Goal: Information Seeking & Learning: Learn about a topic

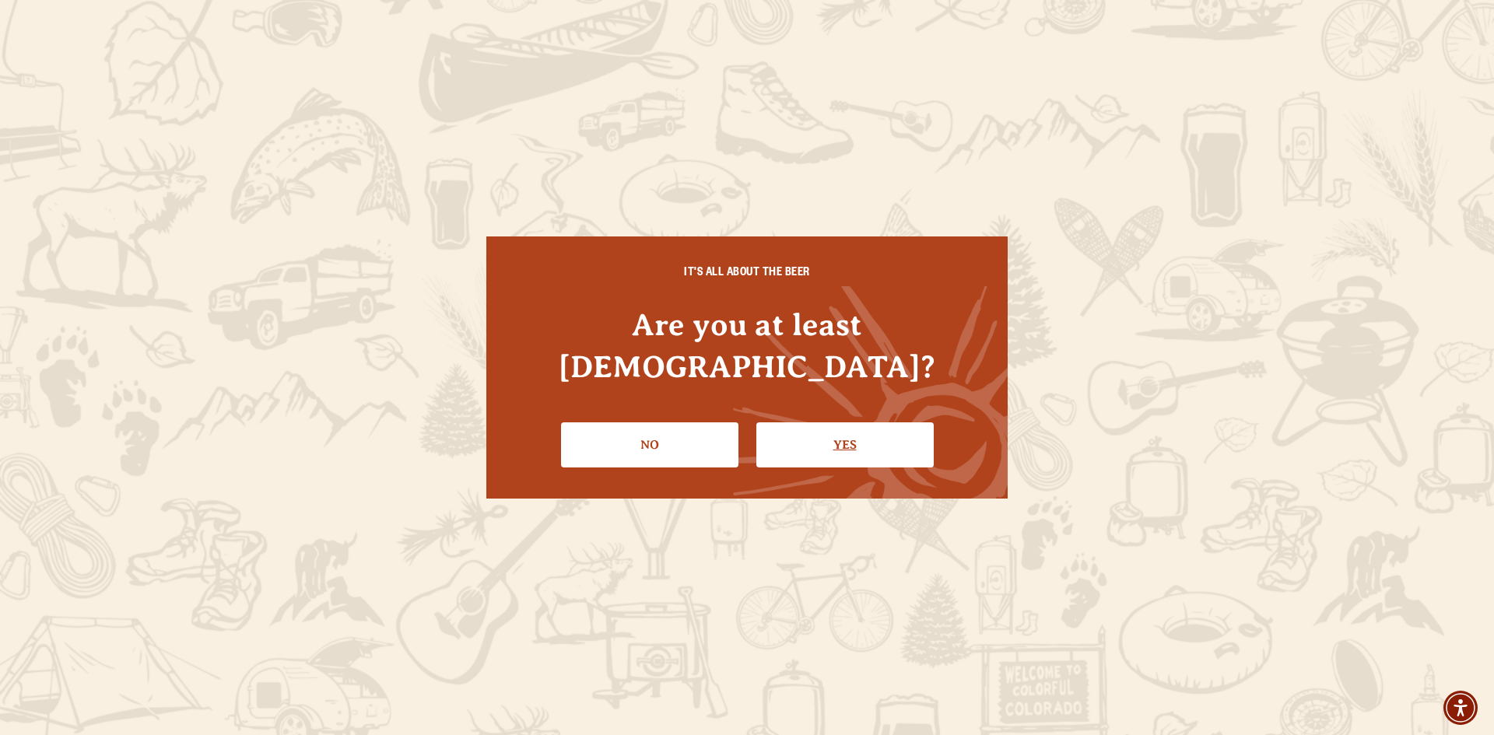
click at [821, 433] on link "Yes" at bounding box center [844, 445] width 177 height 45
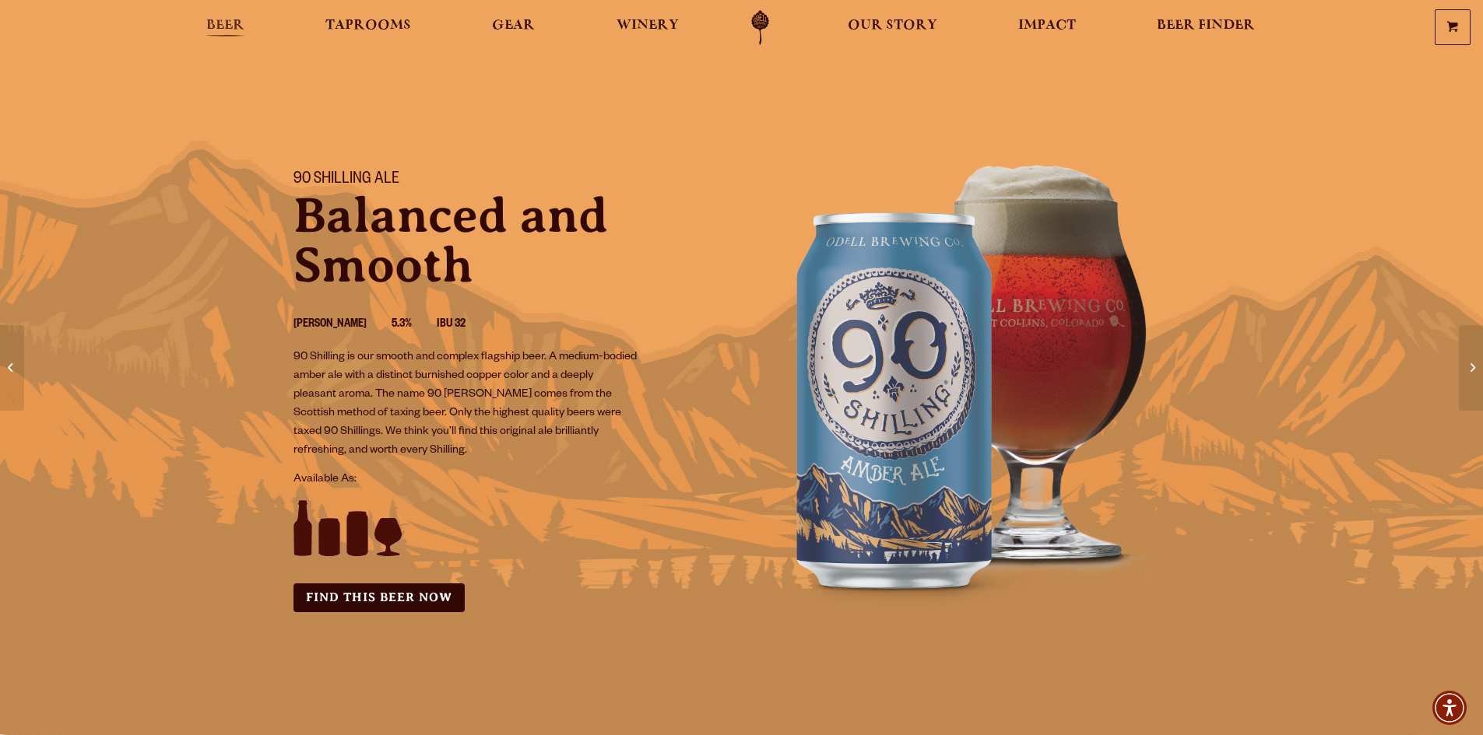
click at [223, 19] on span "Beer" at bounding box center [225, 25] width 38 height 12
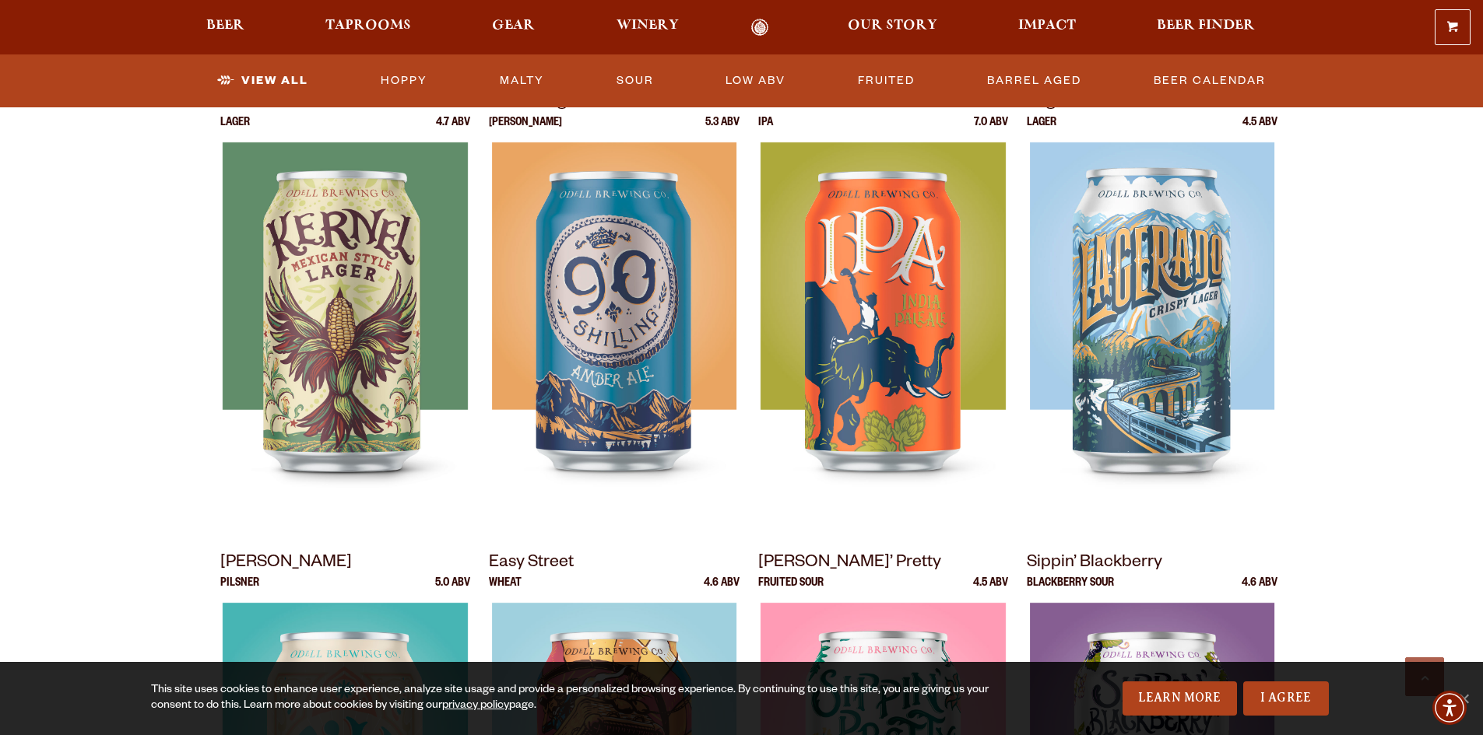
scroll to position [700, 0]
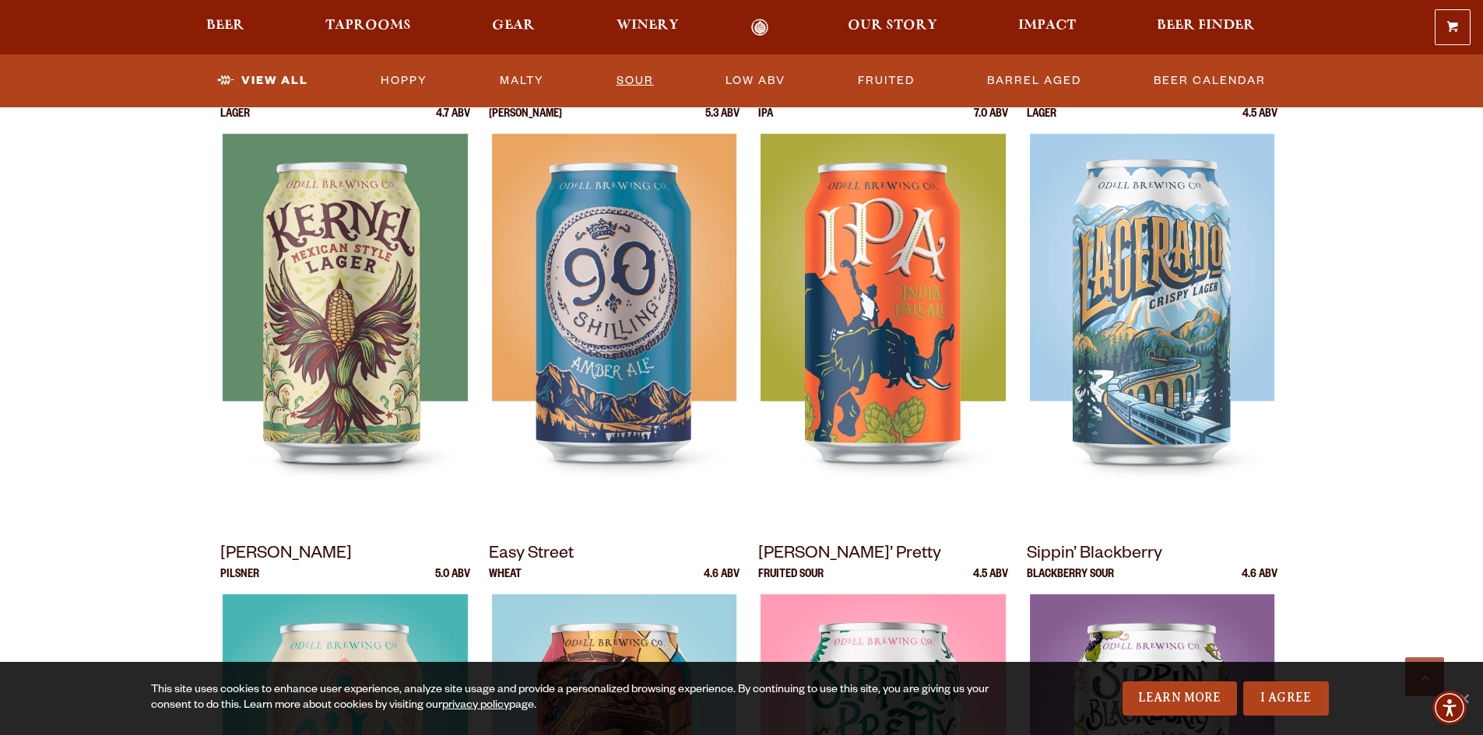
click at [633, 81] on link "Sour" at bounding box center [635, 81] width 50 height 36
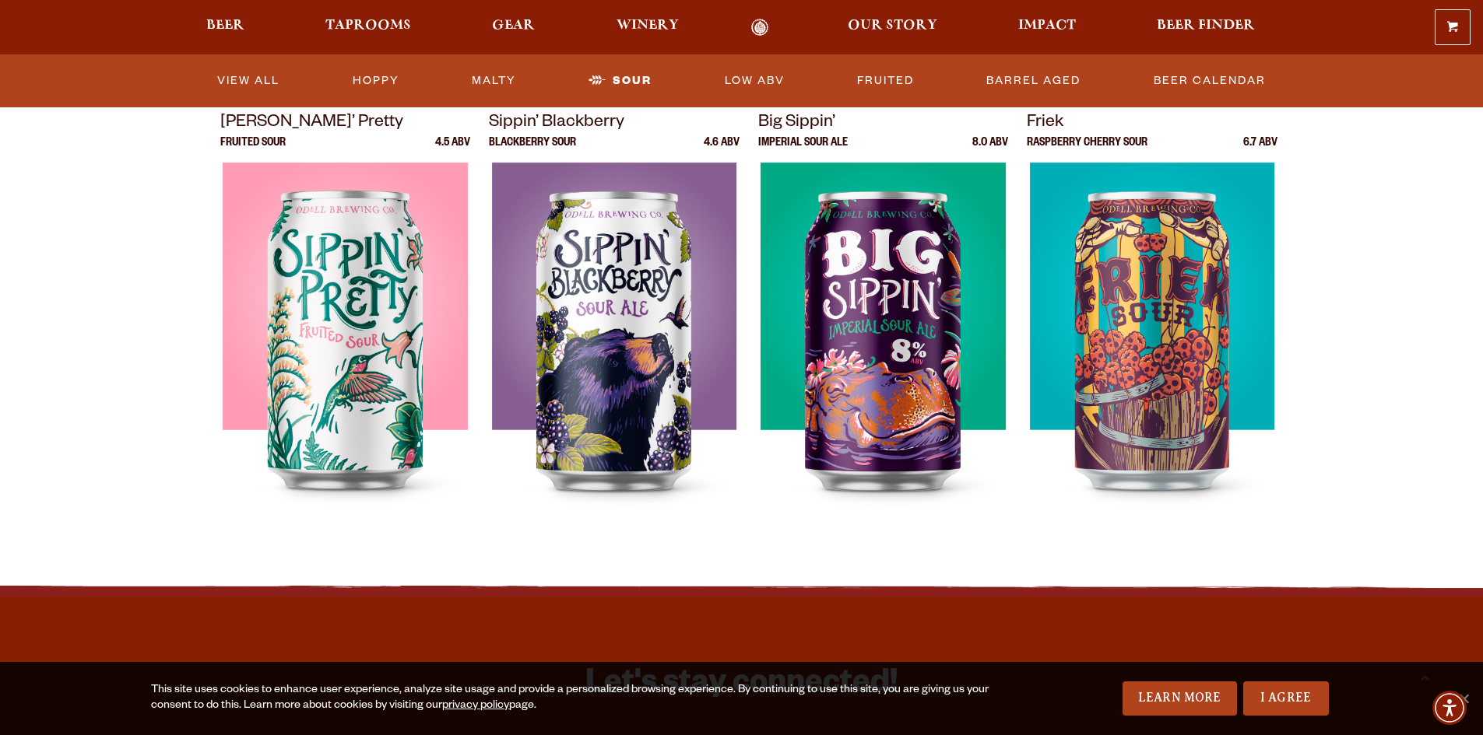
scroll to position [389, 0]
